Goal: Task Accomplishment & Management: Use online tool/utility

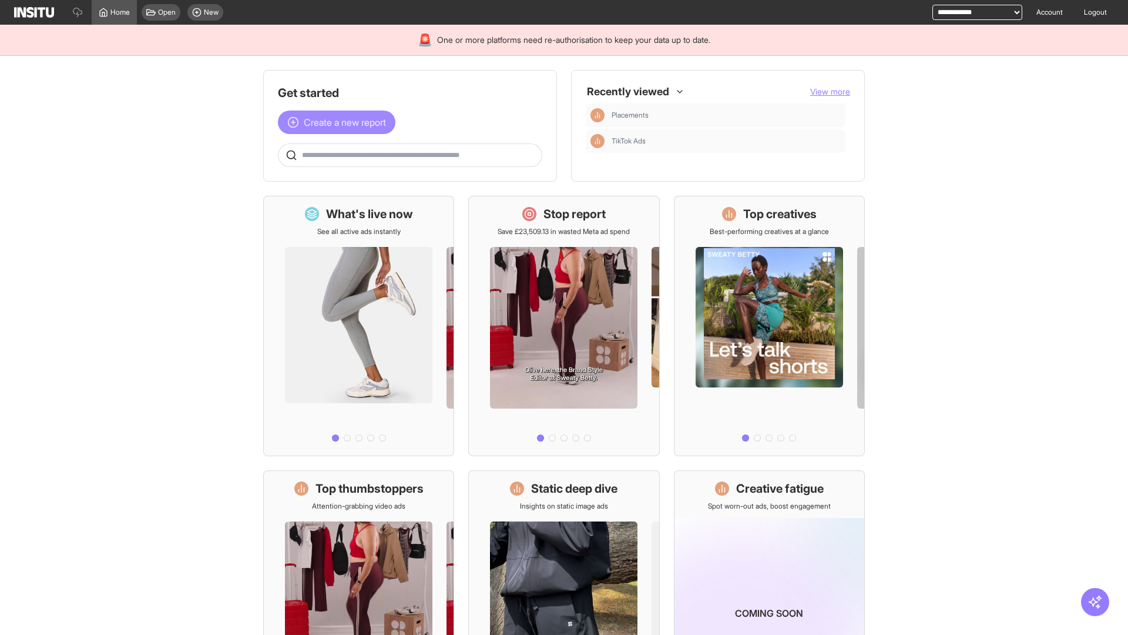
click at [340, 122] on span "Create a new report" at bounding box center [345, 122] width 82 height 14
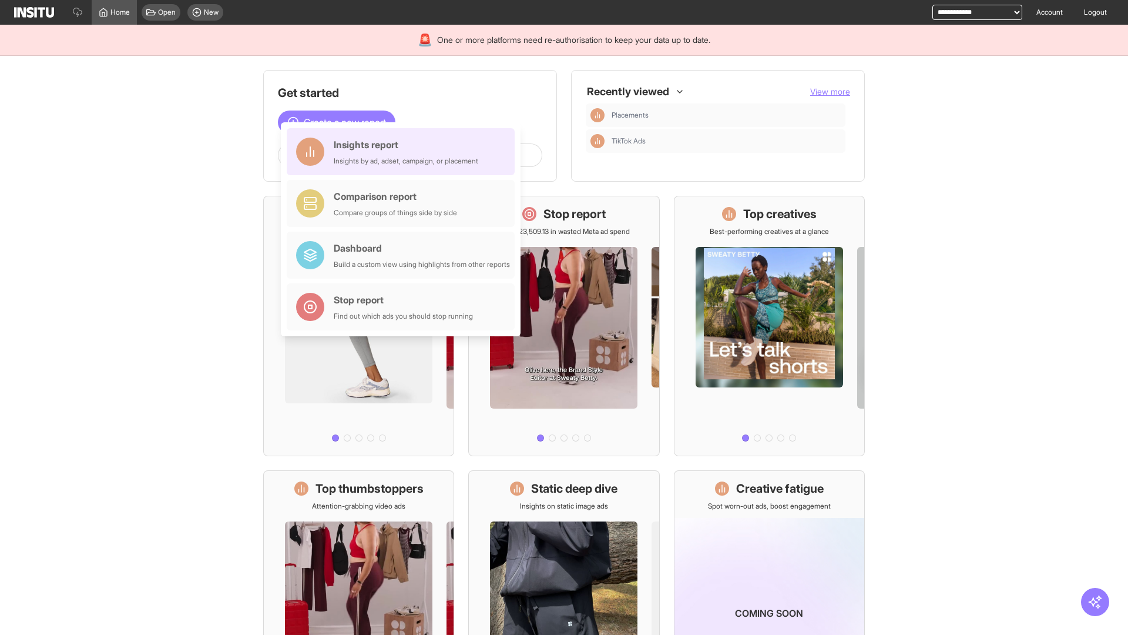
click at [404, 152] on div "Insights report Insights by ad, adset, campaign, or placement" at bounding box center [406, 151] width 145 height 28
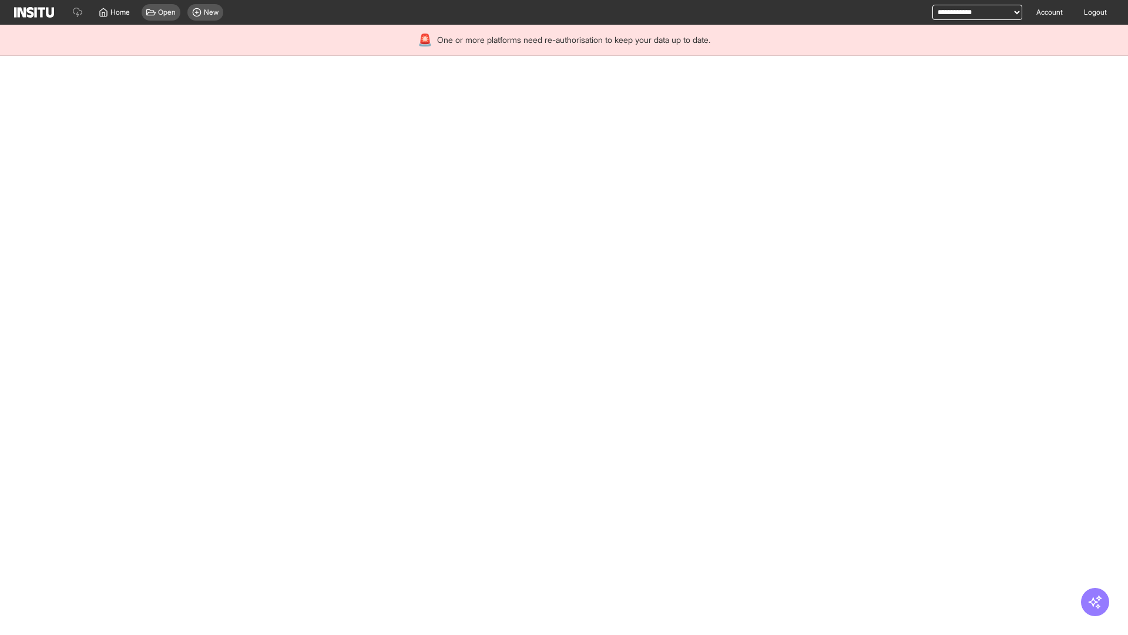
select select "**"
